Goal: Use online tool/utility

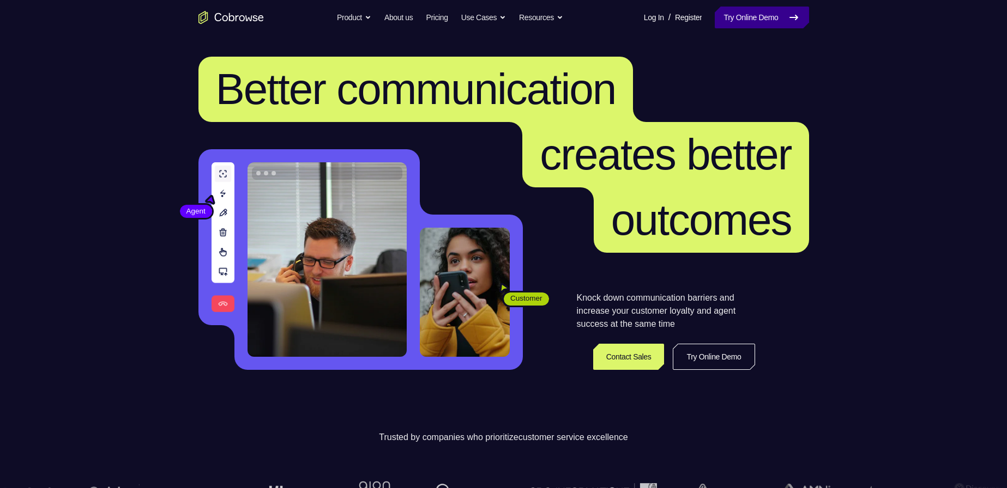
click at [790, 17] on icon at bounding box center [794, 17] width 8 height 4
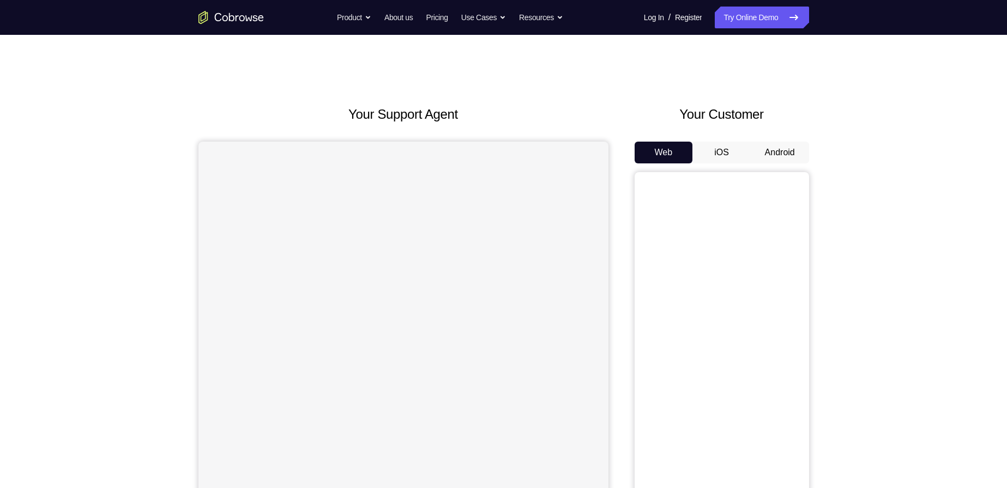
click at [792, 152] on button "Android" at bounding box center [779, 153] width 58 height 22
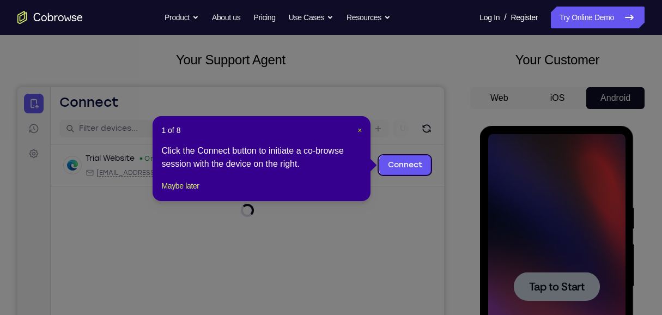
click at [359, 130] on span "×" at bounding box center [359, 130] width 4 height 9
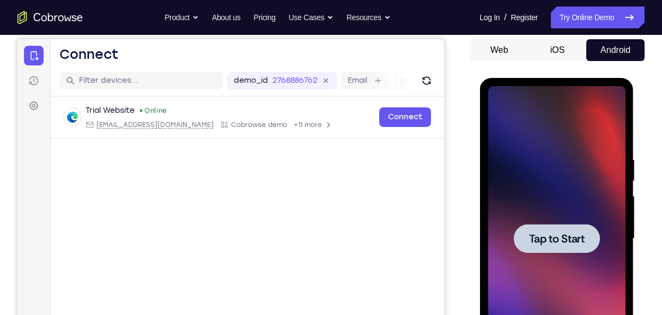
scroll to position [163, 0]
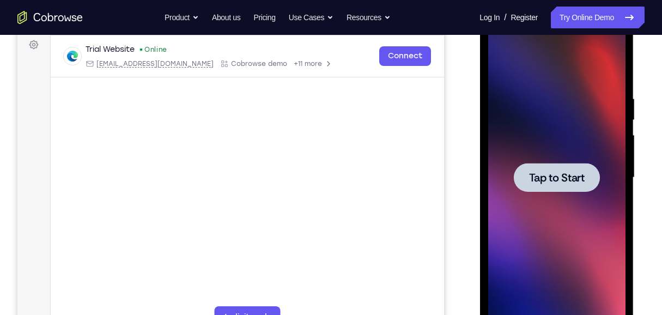
click at [536, 172] on span "Tap to Start" at bounding box center [557, 177] width 56 height 11
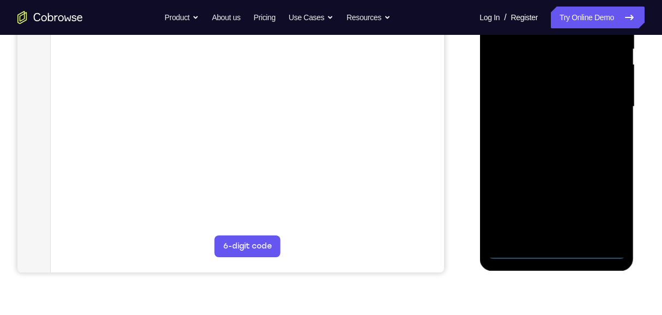
scroll to position [236, 0]
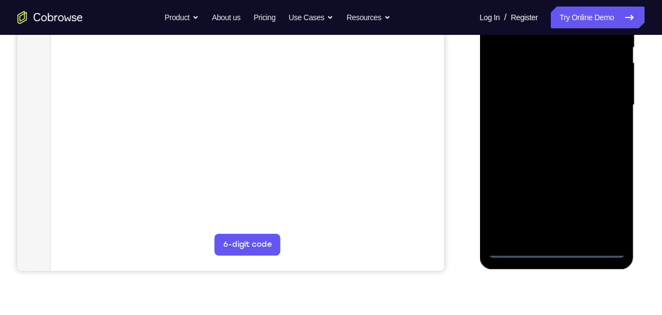
click at [557, 246] on div at bounding box center [556, 105] width 137 height 305
click at [608, 208] on div at bounding box center [556, 105] width 137 height 305
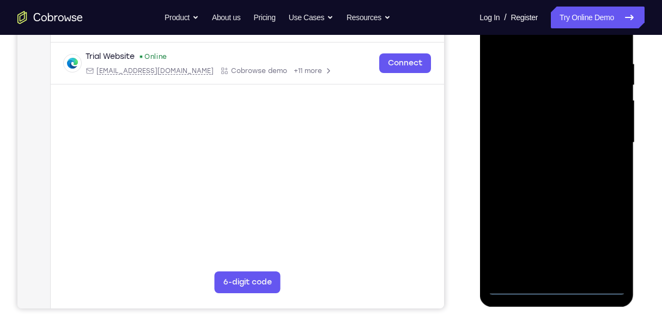
scroll to position [163, 0]
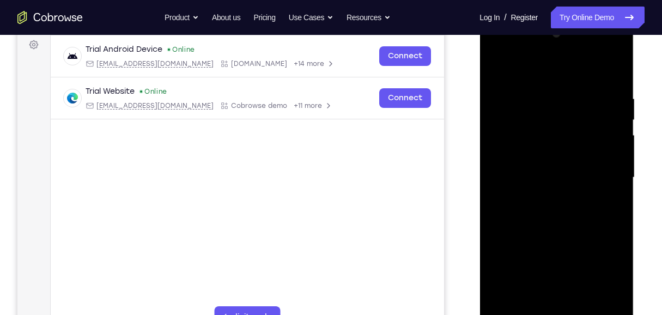
click at [496, 51] on div at bounding box center [556, 177] width 137 height 305
click at [607, 175] on div at bounding box center [556, 177] width 137 height 305
click at [546, 197] on div at bounding box center [556, 177] width 137 height 305
click at [535, 169] on div at bounding box center [556, 177] width 137 height 305
click at [529, 157] on div at bounding box center [556, 177] width 137 height 305
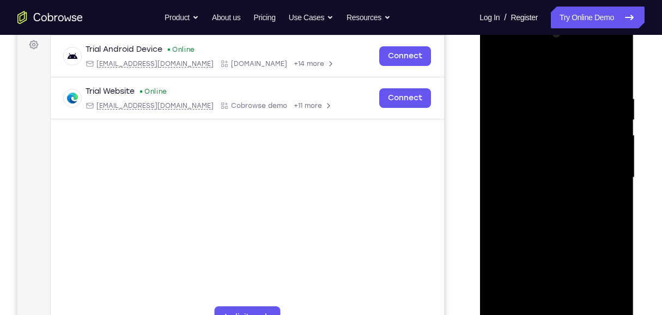
click at [546, 178] on div at bounding box center [556, 177] width 137 height 305
click at [546, 212] on div at bounding box center [556, 177] width 137 height 305
click at [561, 208] on div at bounding box center [556, 177] width 137 height 305
click at [564, 226] on div at bounding box center [556, 177] width 137 height 305
click at [583, 306] on div at bounding box center [556, 177] width 137 height 305
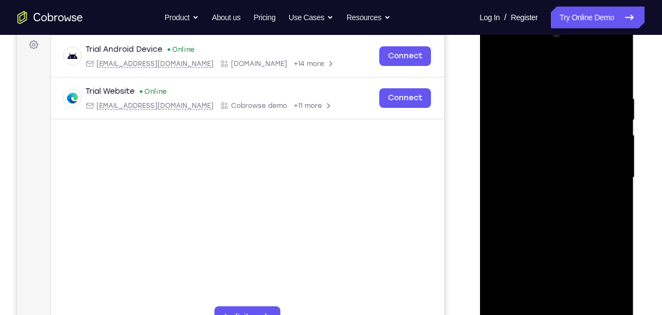
click at [563, 235] on div at bounding box center [556, 177] width 137 height 305
click at [557, 173] on div at bounding box center [556, 177] width 137 height 305
click at [526, 299] on div at bounding box center [556, 177] width 137 height 305
click at [499, 69] on div at bounding box center [556, 177] width 137 height 305
click at [563, 195] on div at bounding box center [556, 177] width 137 height 305
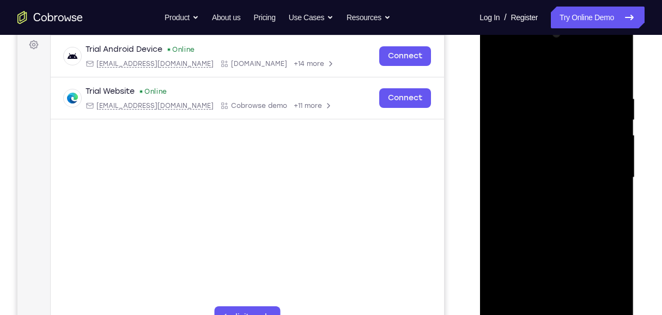
click at [498, 68] on div at bounding box center [556, 177] width 137 height 305
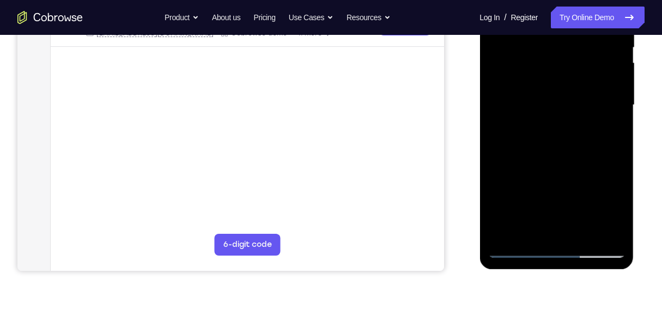
scroll to position [127, 0]
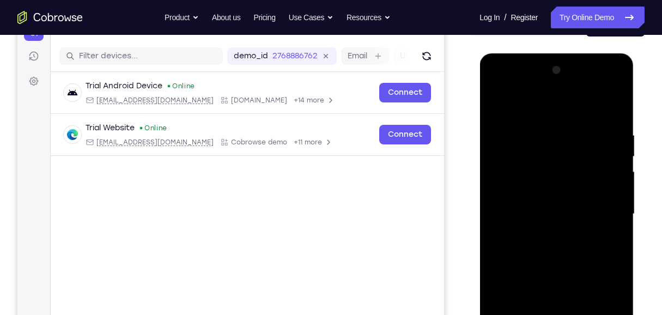
click at [496, 104] on div at bounding box center [556, 214] width 137 height 305
click at [543, 135] on div at bounding box center [556, 214] width 137 height 305
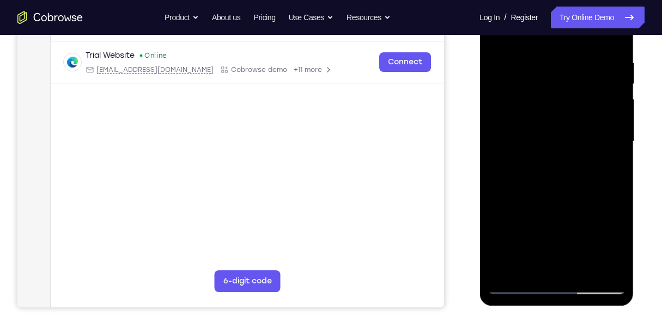
scroll to position [163, 0]
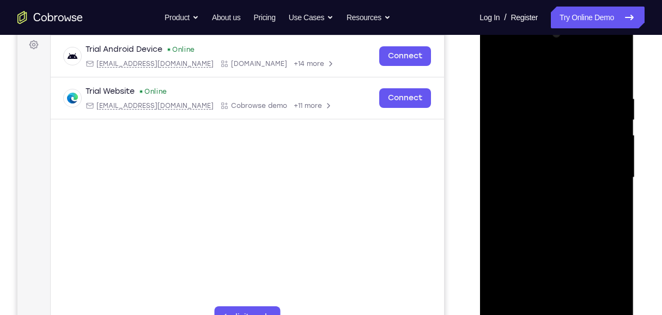
click at [603, 168] on div at bounding box center [556, 177] width 137 height 305
click at [599, 174] on div at bounding box center [556, 177] width 137 height 305
click at [607, 155] on div at bounding box center [556, 177] width 137 height 305
click at [614, 74] on div at bounding box center [556, 177] width 137 height 305
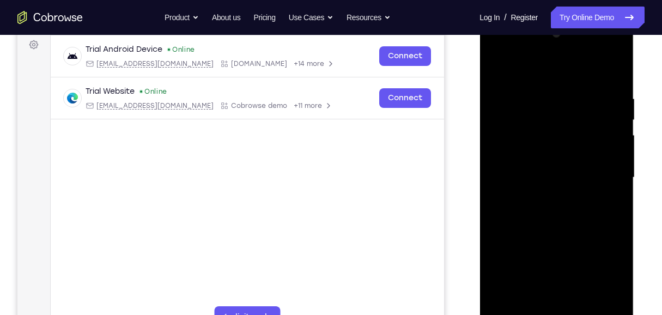
drag, startPoint x: 553, startPoint y: 233, endPoint x: 561, endPoint y: 150, distance: 83.2
click at [561, 150] on div at bounding box center [556, 177] width 137 height 305
drag, startPoint x: 560, startPoint y: 228, endPoint x: 565, endPoint y: 98, distance: 130.9
click at [559, 123] on div at bounding box center [556, 177] width 137 height 305
click at [565, 98] on div at bounding box center [556, 177] width 137 height 305
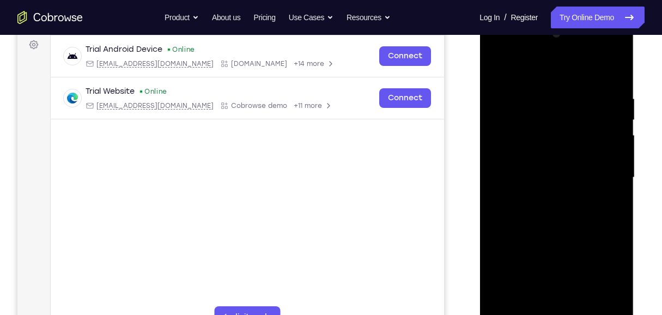
drag, startPoint x: 571, startPoint y: 223, endPoint x: 572, endPoint y: 129, distance: 93.7
click at [572, 129] on div at bounding box center [556, 177] width 137 height 305
click at [618, 185] on div at bounding box center [556, 177] width 137 height 305
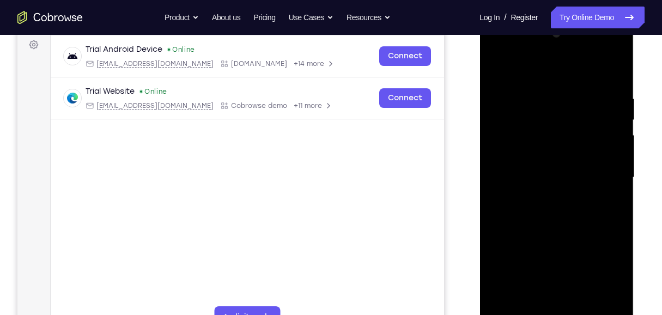
click at [618, 185] on div at bounding box center [556, 177] width 137 height 305
drag, startPoint x: 570, startPoint y: 217, endPoint x: 569, endPoint y: 134, distance: 83.9
click at [569, 134] on div at bounding box center [556, 177] width 137 height 305
drag, startPoint x: 568, startPoint y: 228, endPoint x: 552, endPoint y: 122, distance: 107.5
click at [552, 122] on div at bounding box center [556, 177] width 137 height 305
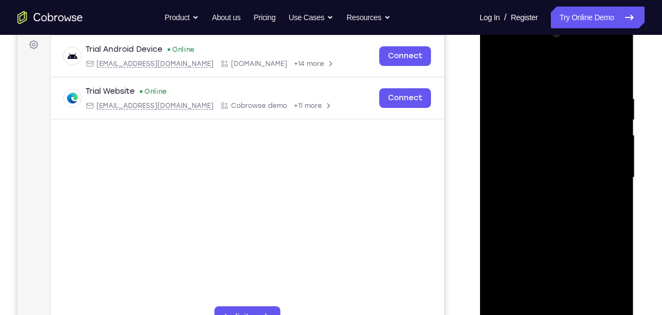
drag, startPoint x: 579, startPoint y: 219, endPoint x: 580, endPoint y: 191, distance: 27.8
click at [580, 191] on div at bounding box center [556, 177] width 137 height 305
drag, startPoint x: 576, startPoint y: 219, endPoint x: 584, endPoint y: 156, distance: 63.2
click at [584, 156] on div at bounding box center [556, 177] width 137 height 305
drag, startPoint x: 577, startPoint y: 197, endPoint x: 570, endPoint y: 123, distance: 73.9
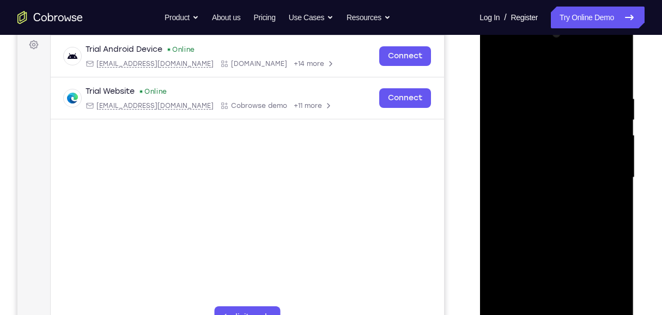
click at [570, 123] on div at bounding box center [556, 177] width 137 height 305
drag, startPoint x: 557, startPoint y: 245, endPoint x: 548, endPoint y: 125, distance: 119.7
click at [548, 125] on div at bounding box center [556, 177] width 137 height 305
click at [616, 177] on div at bounding box center [556, 177] width 137 height 305
click at [617, 177] on div at bounding box center [556, 177] width 137 height 305
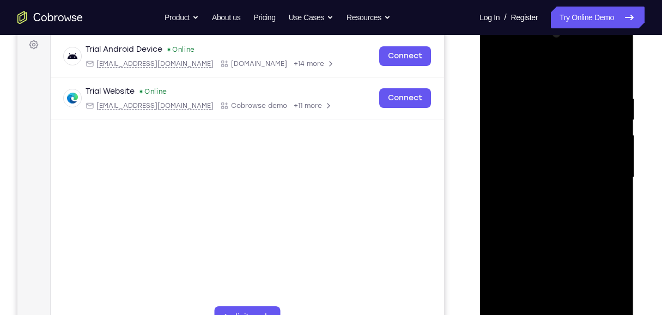
drag, startPoint x: 561, startPoint y: 252, endPoint x: 552, endPoint y: 119, distance: 133.3
click at [552, 119] on div at bounding box center [556, 177] width 137 height 305
drag, startPoint x: 561, startPoint y: 237, endPoint x: 564, endPoint y: 108, distance: 128.7
click at [561, 107] on div at bounding box center [556, 177] width 137 height 305
click at [617, 185] on div at bounding box center [556, 177] width 137 height 305
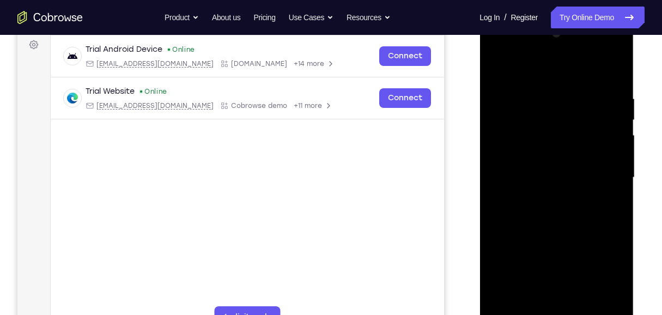
click at [617, 189] on div at bounding box center [556, 177] width 137 height 305
drag, startPoint x: 565, startPoint y: 241, endPoint x: 584, endPoint y: 108, distance: 134.9
click at [572, 108] on div at bounding box center [556, 177] width 137 height 305
drag, startPoint x: 586, startPoint y: 228, endPoint x: 576, endPoint y: 143, distance: 86.1
click at [576, 143] on div at bounding box center [556, 177] width 137 height 305
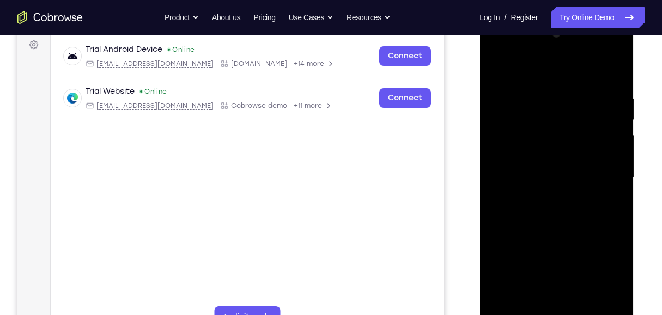
drag, startPoint x: 573, startPoint y: 217, endPoint x: 590, endPoint y: 184, distance: 38.0
click at [574, 177] on div at bounding box center [556, 177] width 137 height 305
click at [617, 188] on div at bounding box center [556, 177] width 137 height 305
drag, startPoint x: 558, startPoint y: 195, endPoint x: 553, endPoint y: 89, distance: 105.8
click at [552, 89] on div at bounding box center [556, 177] width 137 height 305
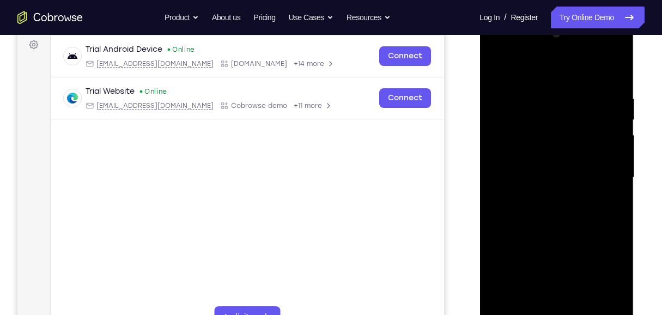
drag, startPoint x: 575, startPoint y: 194, endPoint x: 582, endPoint y: 115, distance: 79.3
click at [580, 114] on div at bounding box center [556, 177] width 137 height 305
click at [615, 201] on div at bounding box center [556, 177] width 137 height 305
drag, startPoint x: 563, startPoint y: 242, endPoint x: 567, endPoint y: 104, distance: 138.5
click at [567, 104] on div at bounding box center [556, 177] width 137 height 305
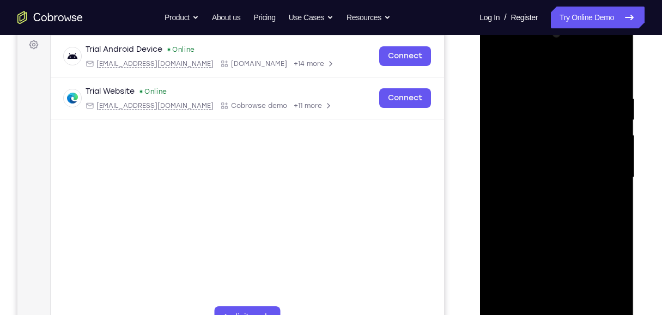
drag, startPoint x: 592, startPoint y: 210, endPoint x: 593, endPoint y: 110, distance: 100.3
click at [593, 110] on div at bounding box center [556, 177] width 137 height 305
drag, startPoint x: 567, startPoint y: 205, endPoint x: 571, endPoint y: 142, distance: 63.8
click at [572, 138] on div at bounding box center [556, 177] width 137 height 305
drag, startPoint x: 569, startPoint y: 223, endPoint x: 578, endPoint y: 116, distance: 107.2
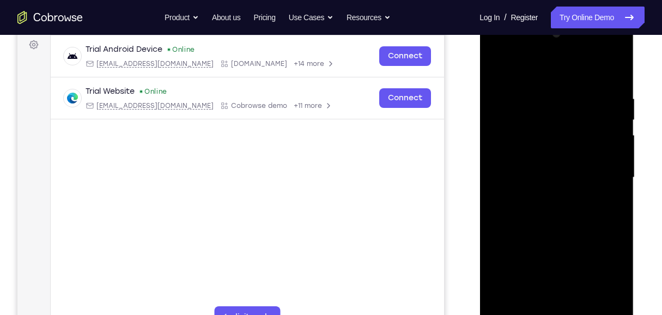
click at [578, 118] on div at bounding box center [556, 177] width 137 height 305
drag, startPoint x: 569, startPoint y: 189, endPoint x: 571, endPoint y: 134, distance: 55.1
click at [571, 134] on div at bounding box center [556, 177] width 137 height 305
click at [616, 187] on div at bounding box center [556, 177] width 137 height 305
click at [615, 186] on div at bounding box center [556, 177] width 137 height 305
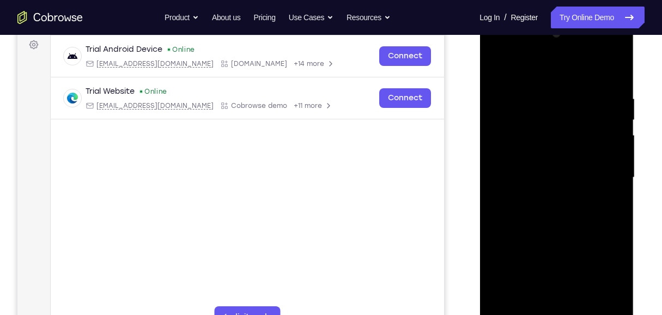
click at [615, 186] on div at bounding box center [556, 177] width 137 height 305
click at [500, 186] on div at bounding box center [556, 177] width 137 height 305
drag, startPoint x: 585, startPoint y: 205, endPoint x: 586, endPoint y: 187, distance: 18.5
click at [586, 187] on div at bounding box center [556, 177] width 137 height 305
click at [523, 259] on div at bounding box center [556, 177] width 137 height 305
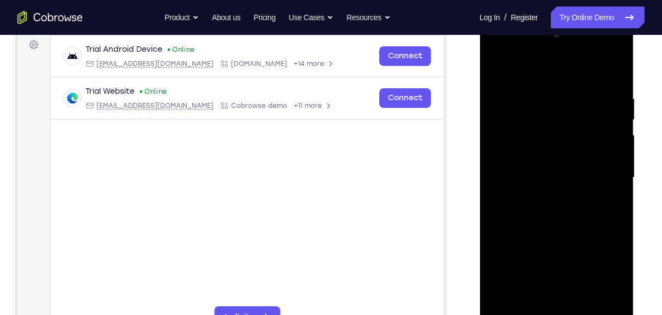
click at [522, 122] on div at bounding box center [556, 177] width 137 height 305
click at [516, 167] on div at bounding box center [556, 177] width 137 height 305
click at [554, 163] on div at bounding box center [556, 177] width 137 height 305
click at [530, 281] on div at bounding box center [556, 177] width 137 height 305
click at [585, 184] on div at bounding box center [556, 177] width 137 height 305
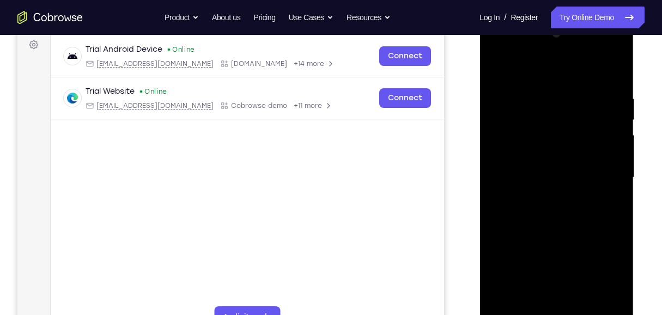
click at [617, 161] on div at bounding box center [556, 177] width 137 height 305
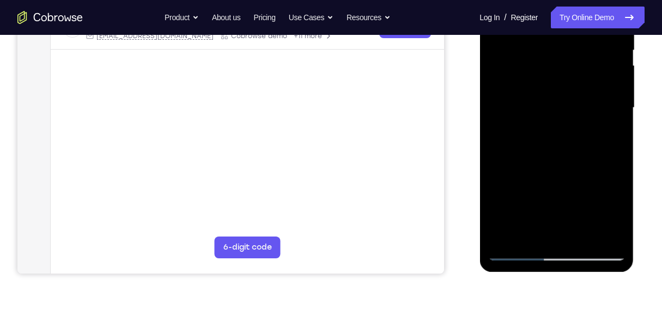
scroll to position [236, 0]
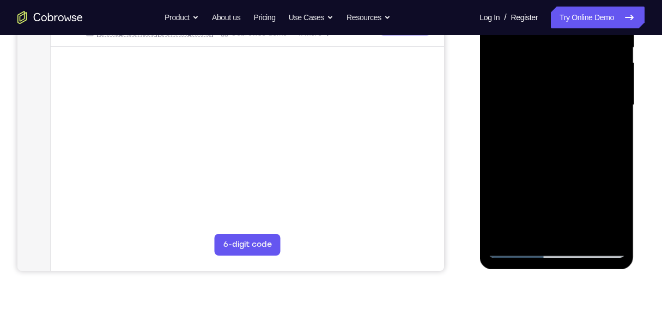
drag, startPoint x: 573, startPoint y: 177, endPoint x: 575, endPoint y: 122, distance: 55.6
click at [574, 119] on div at bounding box center [556, 105] width 137 height 305
drag, startPoint x: 584, startPoint y: 231, endPoint x: 580, endPoint y: 225, distance: 7.3
click at [584, 231] on div at bounding box center [556, 105] width 137 height 305
click at [535, 148] on div at bounding box center [556, 105] width 137 height 305
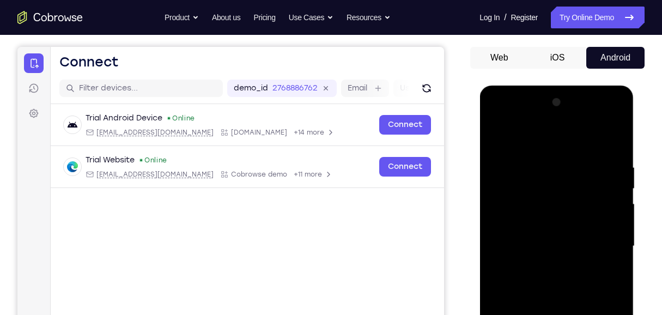
scroll to position [90, 0]
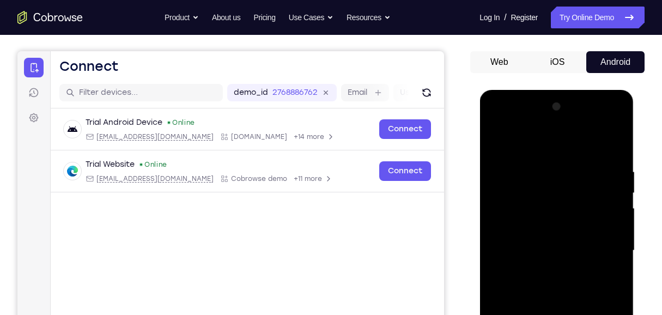
click at [495, 146] on div at bounding box center [556, 250] width 137 height 305
click at [495, 142] on div at bounding box center [556, 250] width 137 height 305
click at [496, 140] on div at bounding box center [556, 250] width 137 height 305
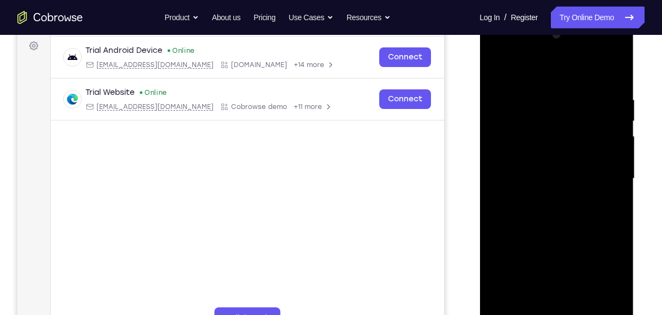
scroll to position [163, 0]
drag, startPoint x: 557, startPoint y: 184, endPoint x: 572, endPoint y: 50, distance: 135.5
click at [572, 50] on div at bounding box center [556, 177] width 137 height 305
drag, startPoint x: 557, startPoint y: 235, endPoint x: 591, endPoint y: 70, distance: 168.0
click at [591, 70] on div at bounding box center [556, 177] width 137 height 305
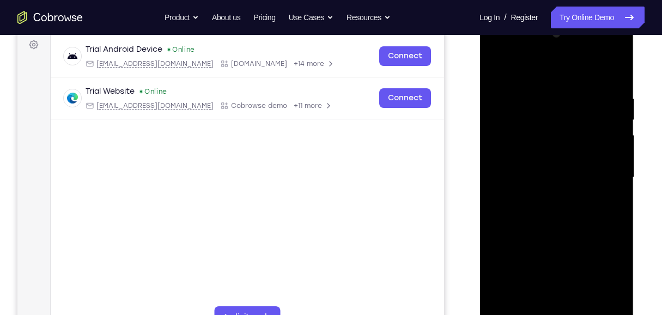
drag, startPoint x: 563, startPoint y: 214, endPoint x: 588, endPoint y: 87, distance: 130.0
click at [588, 87] on div at bounding box center [556, 177] width 137 height 305
drag, startPoint x: 562, startPoint y: 230, endPoint x: 600, endPoint y: 54, distance: 180.1
click at [599, 57] on div at bounding box center [556, 177] width 137 height 305
drag, startPoint x: 561, startPoint y: 188, endPoint x: 578, endPoint y: 126, distance: 64.4
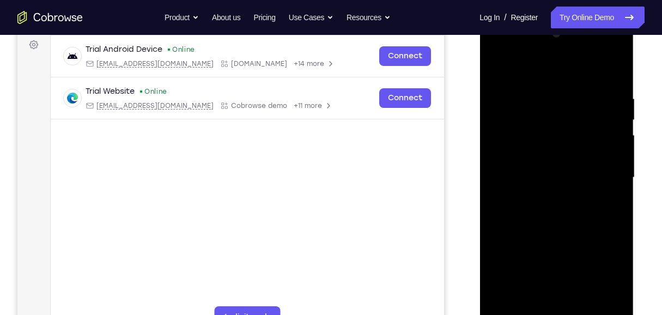
click at [576, 123] on div at bounding box center [556, 177] width 137 height 305
drag, startPoint x: 565, startPoint y: 196, endPoint x: 588, endPoint y: 88, distance: 109.8
click at [587, 91] on div at bounding box center [556, 177] width 137 height 305
drag, startPoint x: 575, startPoint y: 192, endPoint x: 603, endPoint y: 87, distance: 108.4
click at [601, 93] on div at bounding box center [556, 177] width 137 height 305
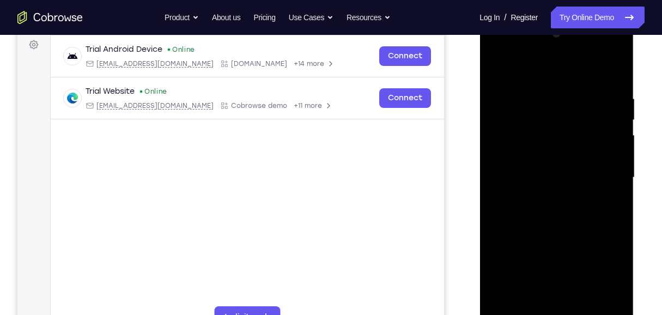
drag, startPoint x: 567, startPoint y: 220, endPoint x: 592, endPoint y: 70, distance: 151.3
click at [586, 76] on div at bounding box center [556, 177] width 137 height 305
drag, startPoint x: 574, startPoint y: 245, endPoint x: 589, endPoint y: 78, distance: 167.5
click at [590, 74] on div at bounding box center [556, 177] width 137 height 305
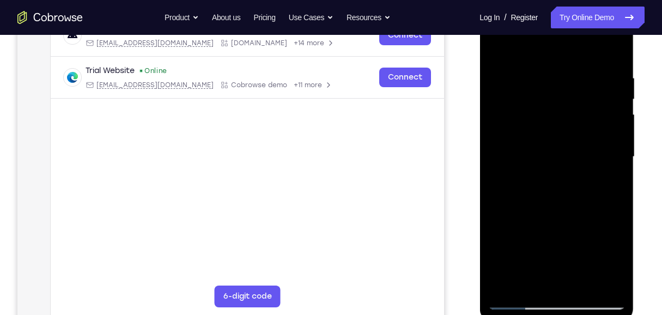
scroll to position [199, 0]
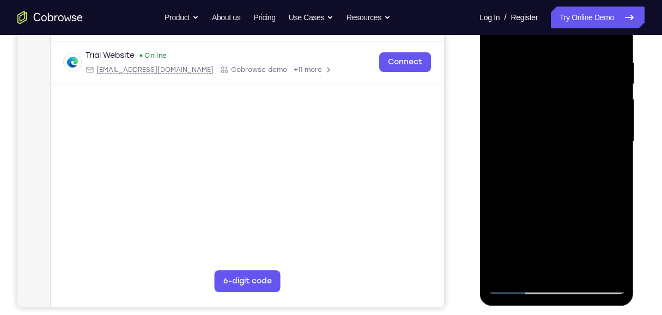
drag, startPoint x: 573, startPoint y: 198, endPoint x: 602, endPoint y: 40, distance: 160.2
click at [599, 40] on div at bounding box center [556, 141] width 137 height 305
drag, startPoint x: 559, startPoint y: 211, endPoint x: 564, endPoint y: 100, distance: 111.3
click at [563, 100] on div at bounding box center [556, 141] width 137 height 305
click at [616, 184] on div at bounding box center [556, 141] width 137 height 305
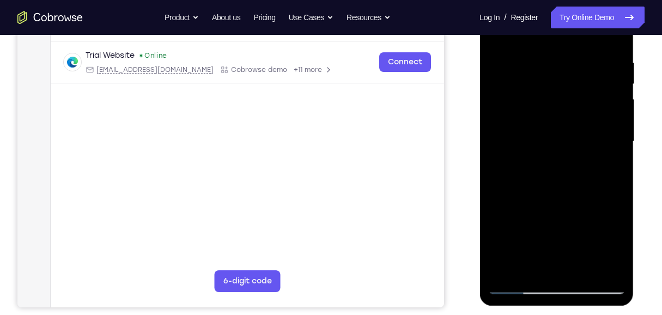
click at [617, 184] on div at bounding box center [556, 141] width 137 height 305
drag, startPoint x: 573, startPoint y: 198, endPoint x: 576, endPoint y: 170, distance: 28.0
click at [576, 170] on div at bounding box center [556, 141] width 137 height 305
drag, startPoint x: 563, startPoint y: 215, endPoint x: 566, endPoint y: 160, distance: 55.7
click at [566, 160] on div at bounding box center [556, 141] width 137 height 305
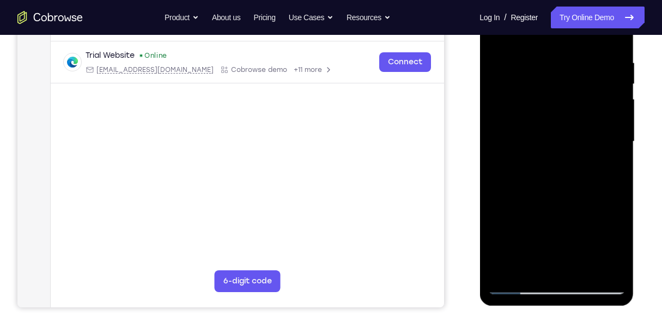
drag, startPoint x: 548, startPoint y: 210, endPoint x: 539, endPoint y: 51, distance: 158.8
click at [539, 52] on div at bounding box center [556, 141] width 137 height 305
drag, startPoint x: 558, startPoint y: 210, endPoint x: 559, endPoint y: 172, distance: 38.2
click at [557, 169] on div at bounding box center [556, 141] width 137 height 305
click at [620, 155] on div at bounding box center [556, 141] width 137 height 305
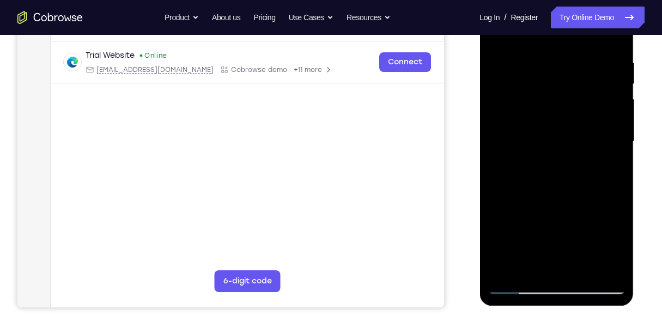
click at [620, 155] on div at bounding box center [556, 141] width 137 height 305
drag, startPoint x: 566, startPoint y: 205, endPoint x: 568, endPoint y: 109, distance: 95.9
click at [568, 109] on div at bounding box center [556, 141] width 137 height 305
drag, startPoint x: 567, startPoint y: 209, endPoint x: 563, endPoint y: 105, distance: 103.6
click at [563, 106] on div at bounding box center [556, 141] width 137 height 305
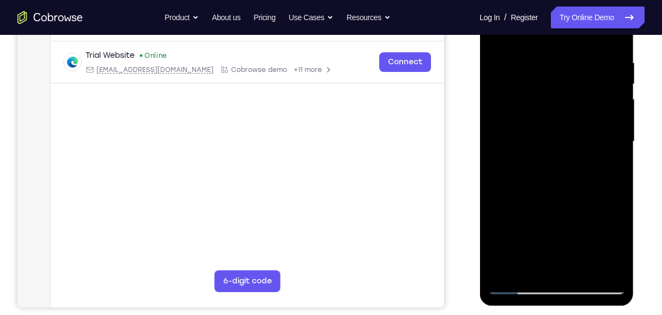
drag, startPoint x: 575, startPoint y: 211, endPoint x: 571, endPoint y: 132, distance: 79.1
click at [571, 133] on div at bounding box center [556, 141] width 137 height 305
click at [618, 111] on div at bounding box center [556, 141] width 137 height 305
click at [617, 108] on div at bounding box center [556, 141] width 137 height 305
drag, startPoint x: 565, startPoint y: 131, endPoint x: 564, endPoint y: 159, distance: 27.3
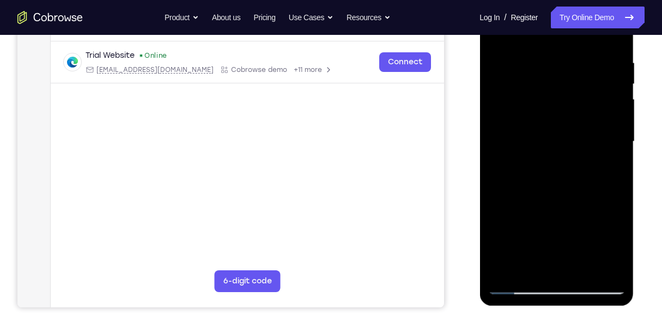
click at [564, 159] on div at bounding box center [556, 141] width 137 height 305
click at [616, 134] on div at bounding box center [556, 141] width 137 height 305
drag, startPoint x: 562, startPoint y: 201, endPoint x: 563, endPoint y: 135, distance: 65.4
click at [563, 135] on div at bounding box center [556, 141] width 137 height 305
drag, startPoint x: 548, startPoint y: 219, endPoint x: 542, endPoint y: 86, distance: 133.1
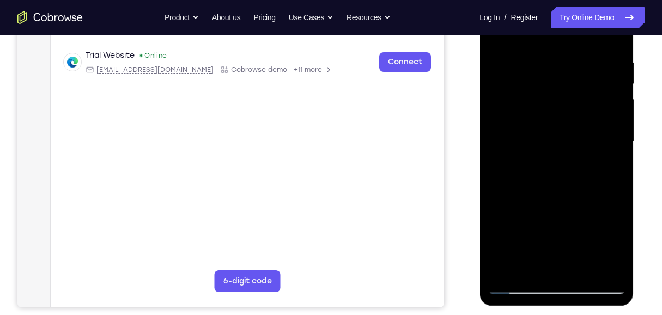
click at [541, 87] on div at bounding box center [556, 141] width 137 height 305
drag, startPoint x: 546, startPoint y: 197, endPoint x: 531, endPoint y: 69, distance: 128.9
click at [539, 95] on div at bounding box center [556, 141] width 137 height 305
drag, startPoint x: 538, startPoint y: 187, endPoint x: 534, endPoint y: 204, distance: 17.9
click at [535, 203] on div at bounding box center [556, 141] width 137 height 305
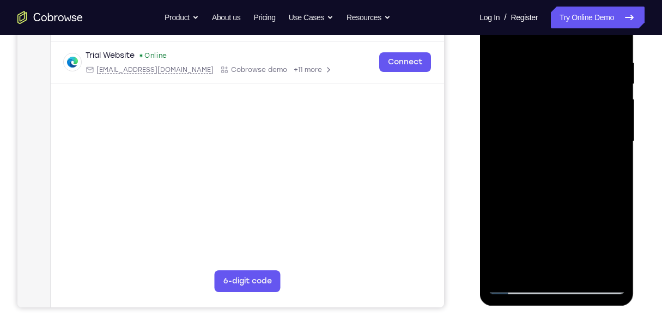
click at [616, 102] on div at bounding box center [556, 141] width 137 height 305
drag, startPoint x: 566, startPoint y: 163, endPoint x: 572, endPoint y: 51, distance: 112.4
click at [572, 51] on div at bounding box center [556, 141] width 137 height 305
drag, startPoint x: 562, startPoint y: 171, endPoint x: 564, endPoint y: 84, distance: 86.1
click at [564, 89] on div at bounding box center [556, 141] width 137 height 305
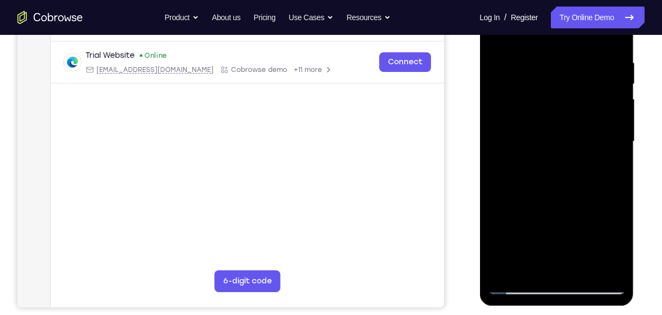
click at [617, 166] on div at bounding box center [556, 141] width 137 height 305
click at [617, 165] on div at bounding box center [556, 141] width 137 height 305
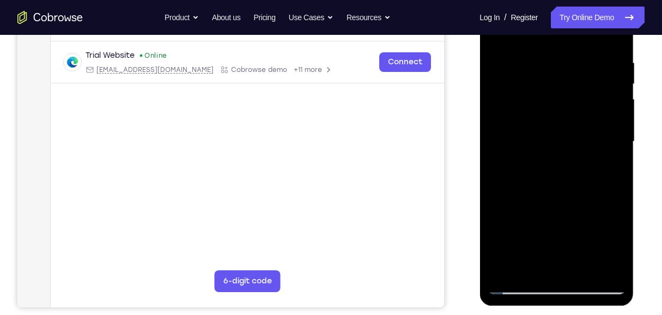
click at [617, 165] on div at bounding box center [556, 141] width 137 height 305
drag, startPoint x: 547, startPoint y: 215, endPoint x: 550, endPoint y: 120, distance: 94.9
click at [550, 120] on div at bounding box center [556, 141] width 137 height 305
drag, startPoint x: 557, startPoint y: 191, endPoint x: 548, endPoint y: 102, distance: 89.3
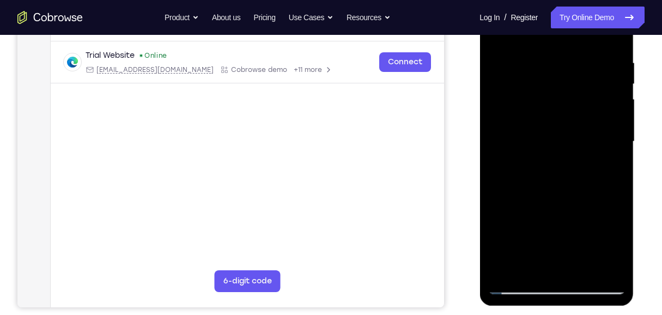
click at [549, 111] on div at bounding box center [556, 141] width 137 height 305
click at [543, 70] on div at bounding box center [556, 141] width 137 height 305
drag, startPoint x: 561, startPoint y: 191, endPoint x: 556, endPoint y: 101, distance: 90.6
click at [556, 105] on div at bounding box center [556, 141] width 137 height 305
click at [555, 84] on div at bounding box center [556, 141] width 137 height 305
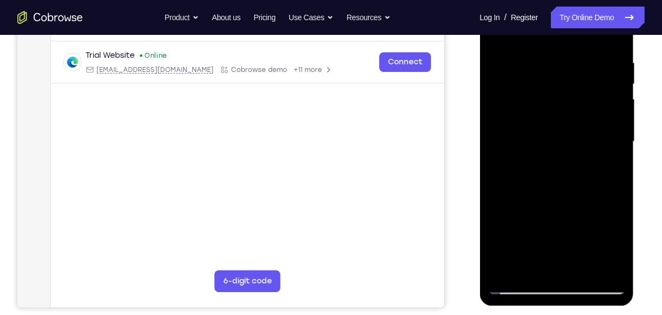
drag, startPoint x: 547, startPoint y: 203, endPoint x: 546, endPoint y: 69, distance: 134.6
click at [546, 69] on div at bounding box center [556, 141] width 137 height 305
drag, startPoint x: 554, startPoint y: 207, endPoint x: 569, endPoint y: 147, distance: 61.9
click at [567, 146] on div at bounding box center [556, 141] width 137 height 305
click at [619, 140] on div at bounding box center [556, 141] width 137 height 305
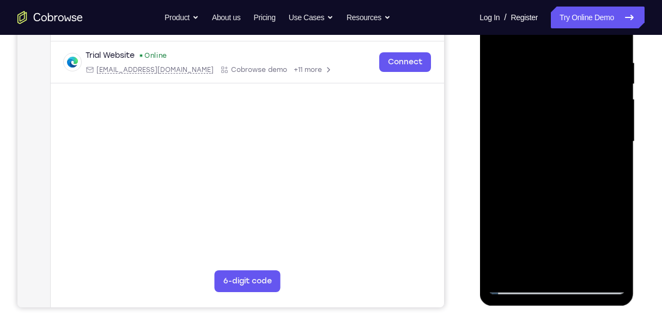
click at [616, 219] on div at bounding box center [556, 141] width 137 height 305
click at [617, 144] on div at bounding box center [556, 141] width 137 height 305
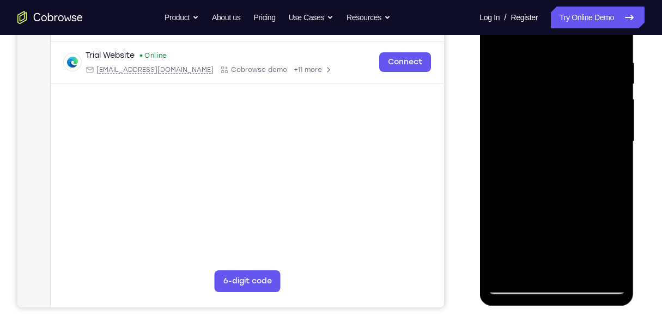
click at [617, 144] on div at bounding box center [556, 141] width 137 height 305
drag, startPoint x: 571, startPoint y: 212, endPoint x: 563, endPoint y: 112, distance: 100.0
click at [563, 112] on div at bounding box center [556, 141] width 137 height 305
drag, startPoint x: 554, startPoint y: 226, endPoint x: 562, endPoint y: 91, distance: 135.4
click at [562, 91] on div at bounding box center [556, 141] width 137 height 305
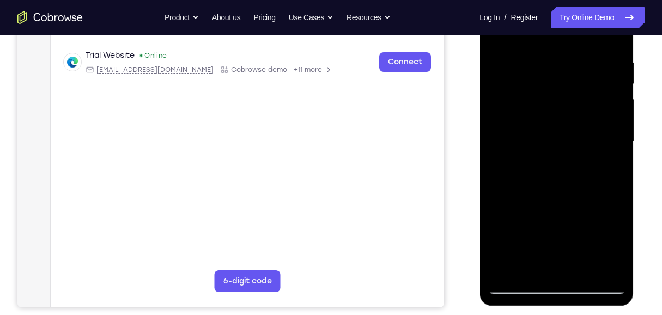
drag, startPoint x: 548, startPoint y: 189, endPoint x: 558, endPoint y: 77, distance: 111.7
click at [557, 80] on div at bounding box center [556, 141] width 137 height 305
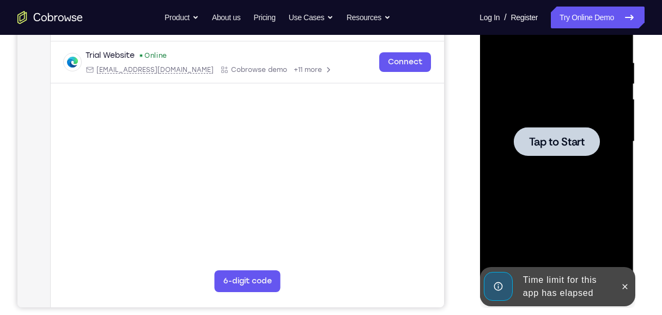
drag, startPoint x: 560, startPoint y: 244, endPoint x: 571, endPoint y: 117, distance: 126.9
